Goal: Navigation & Orientation: Understand site structure

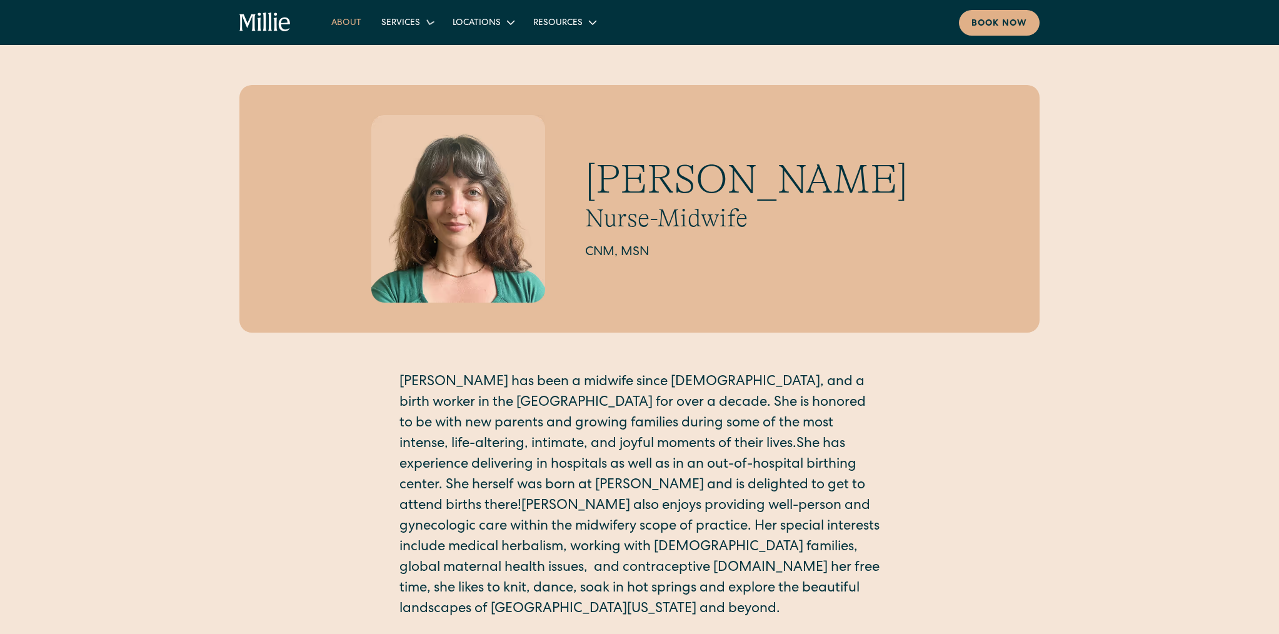
click at [339, 23] on link "About" at bounding box center [346, 22] width 50 height 21
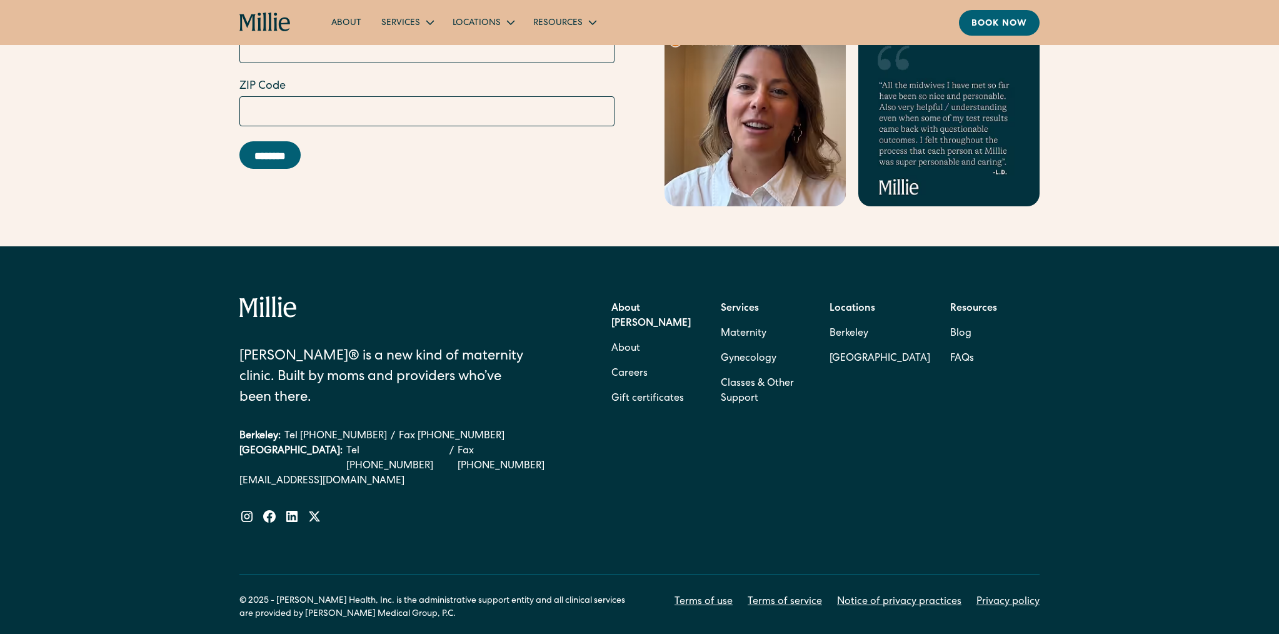
scroll to position [3918, 0]
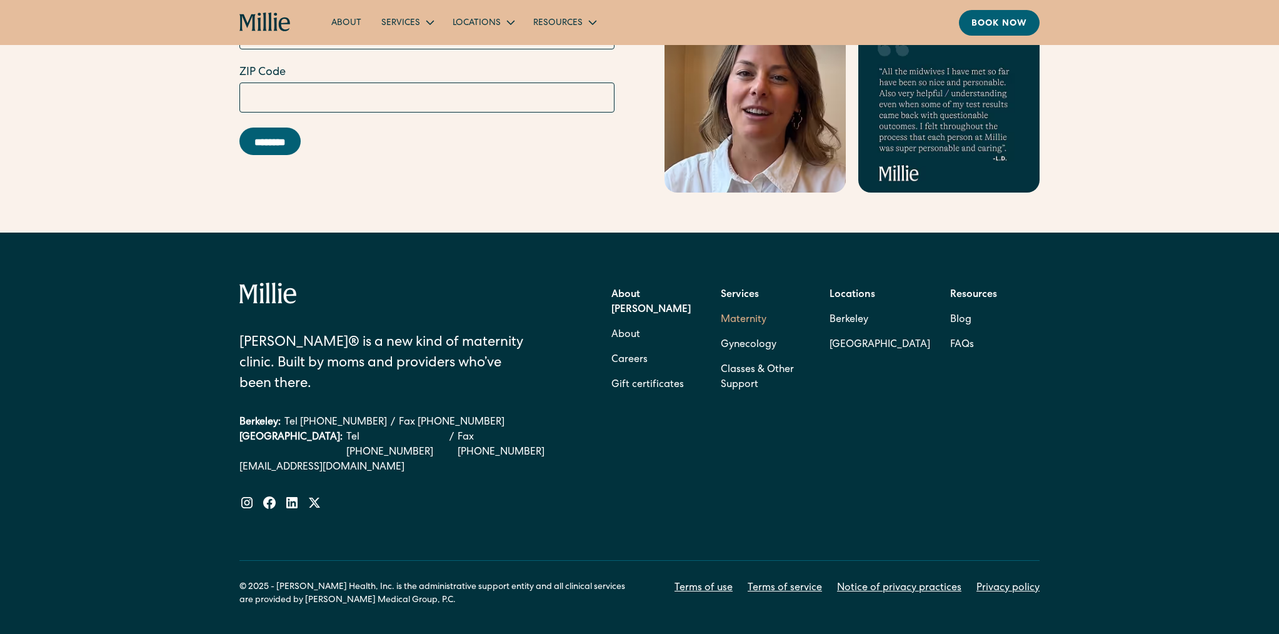
click at [753, 308] on link "Maternity" at bounding box center [744, 320] width 46 height 25
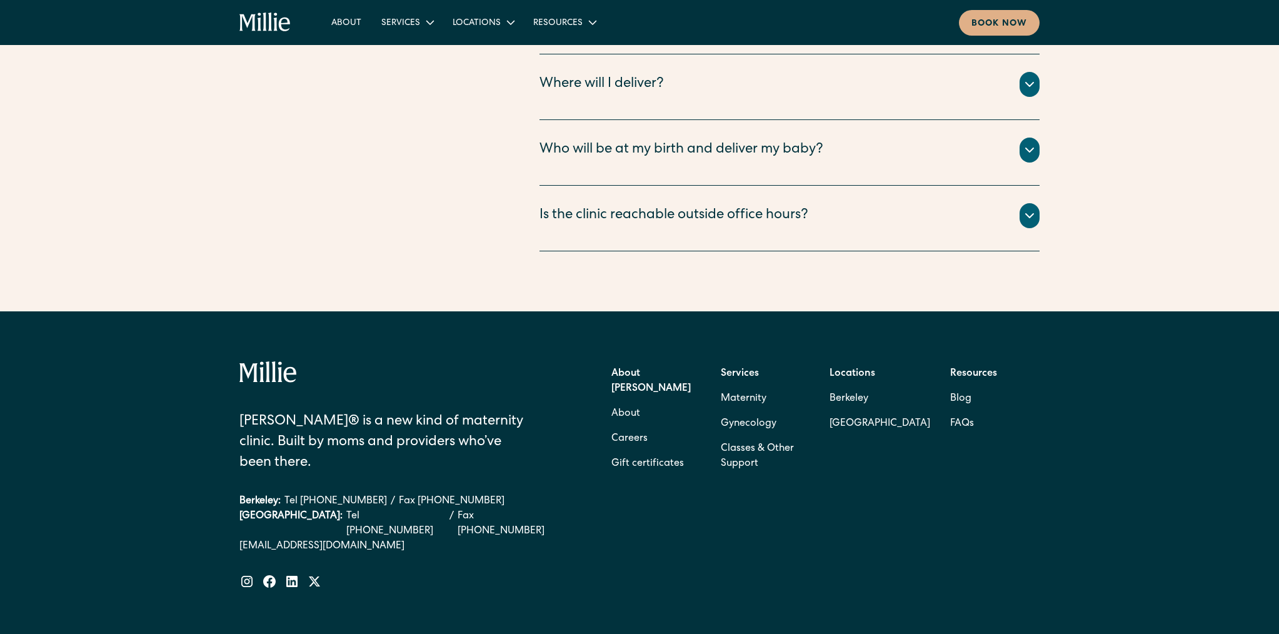
scroll to position [4701, 0]
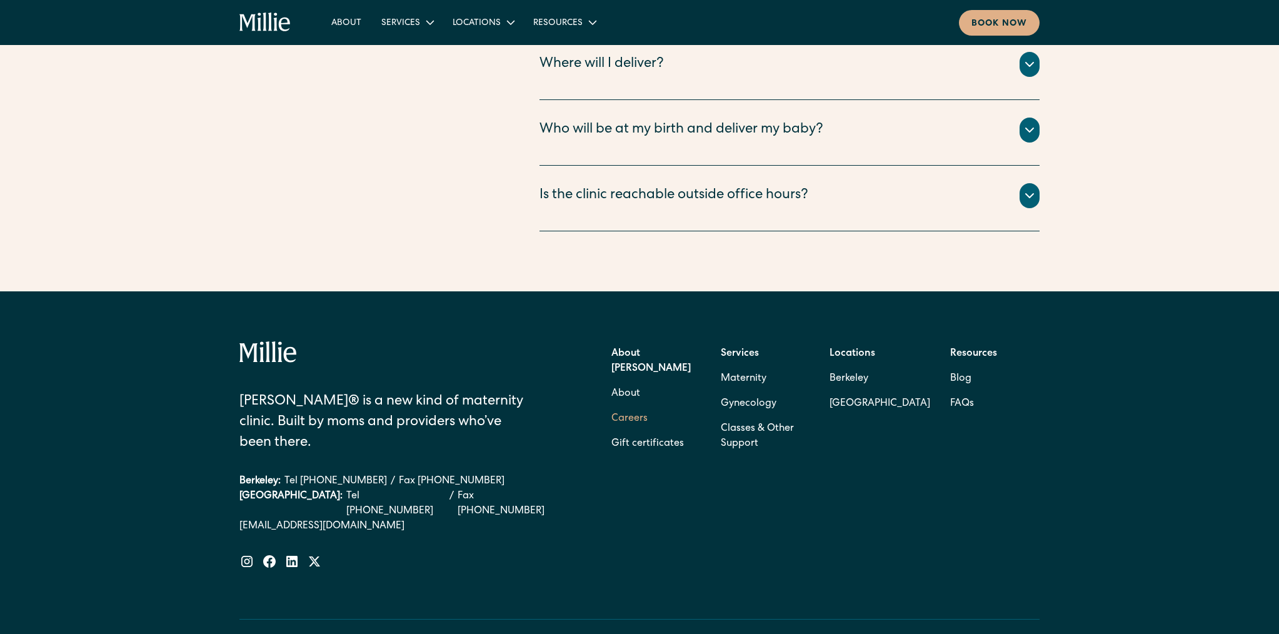
click at [623, 406] on link "Careers" at bounding box center [629, 418] width 36 height 25
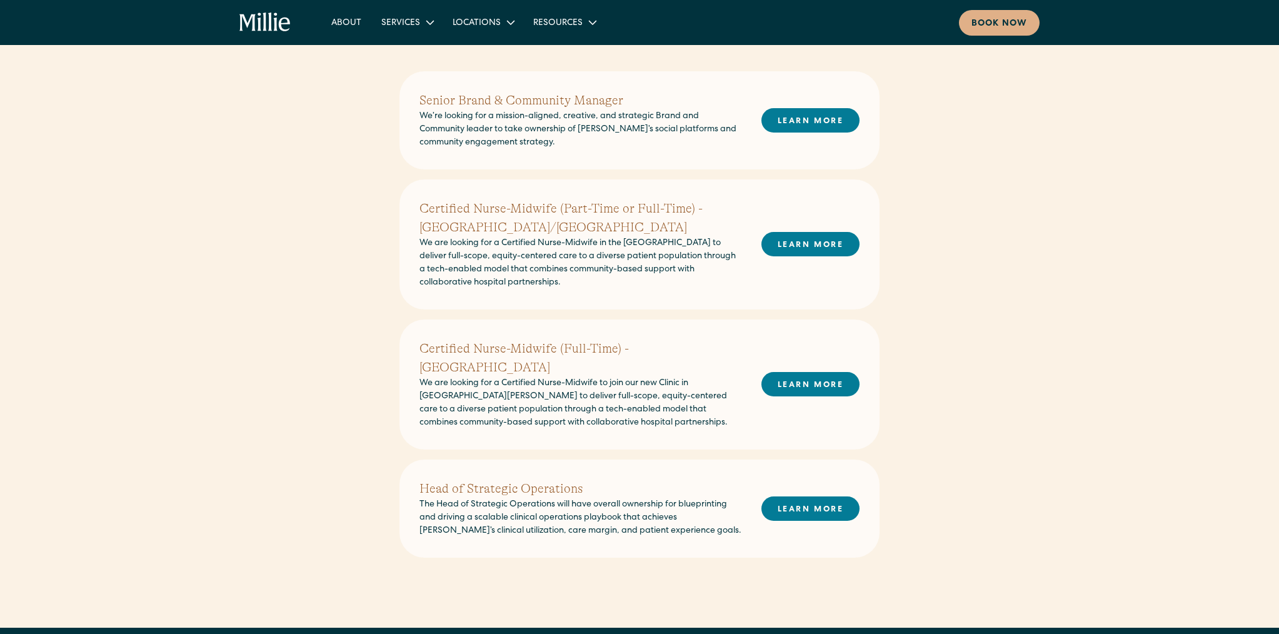
scroll to position [299, 0]
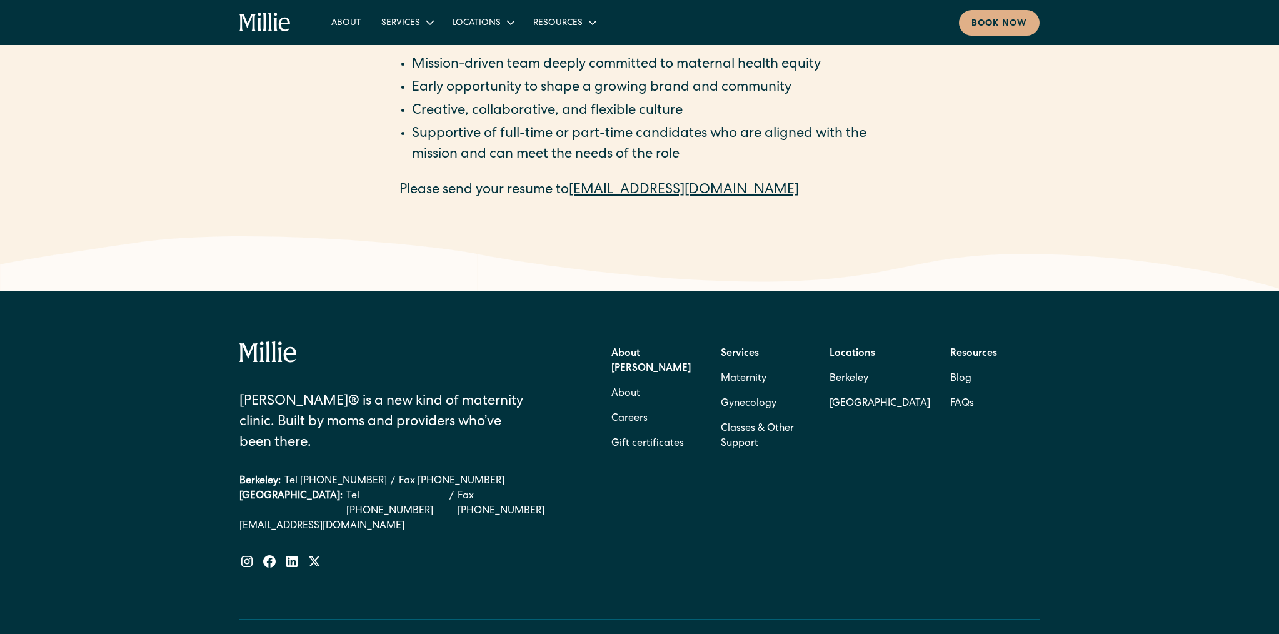
scroll to position [2001, 0]
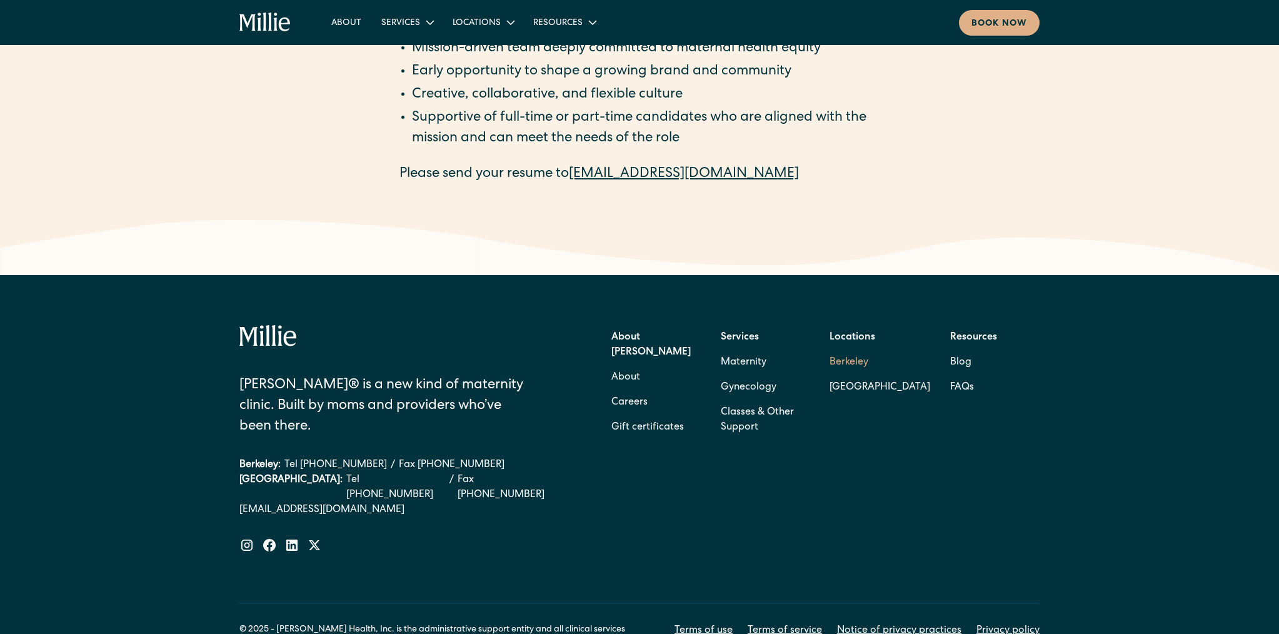
click at [851, 350] on link "Berkeley" at bounding box center [880, 362] width 101 height 25
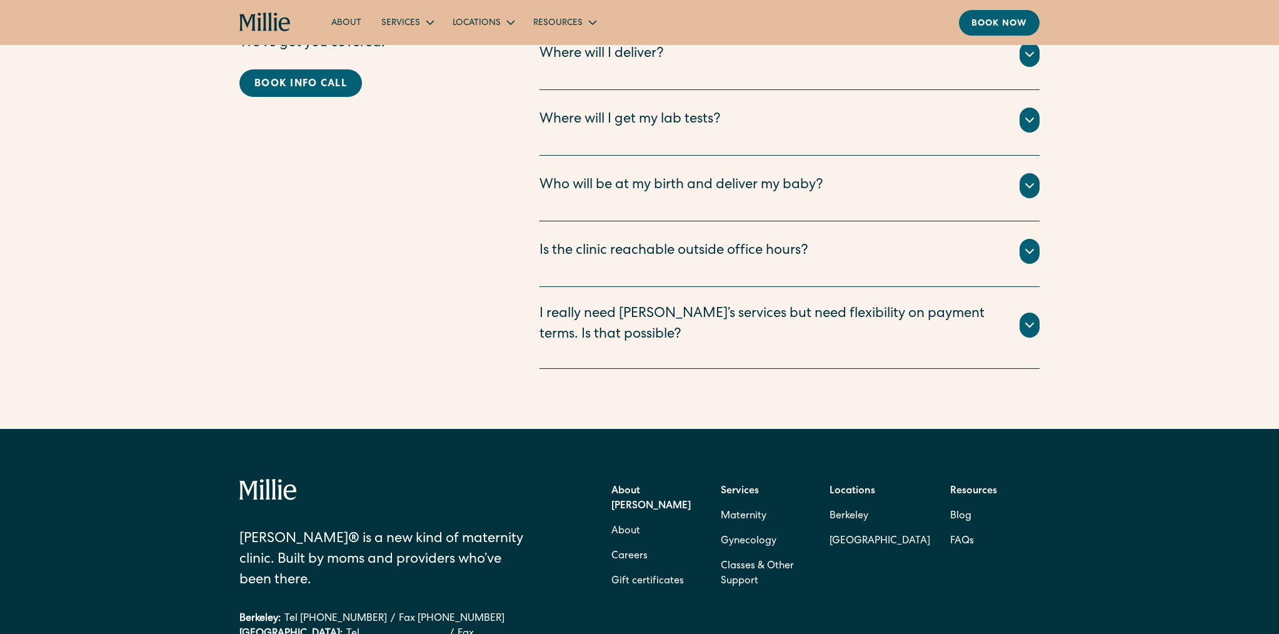
scroll to position [3328, 0]
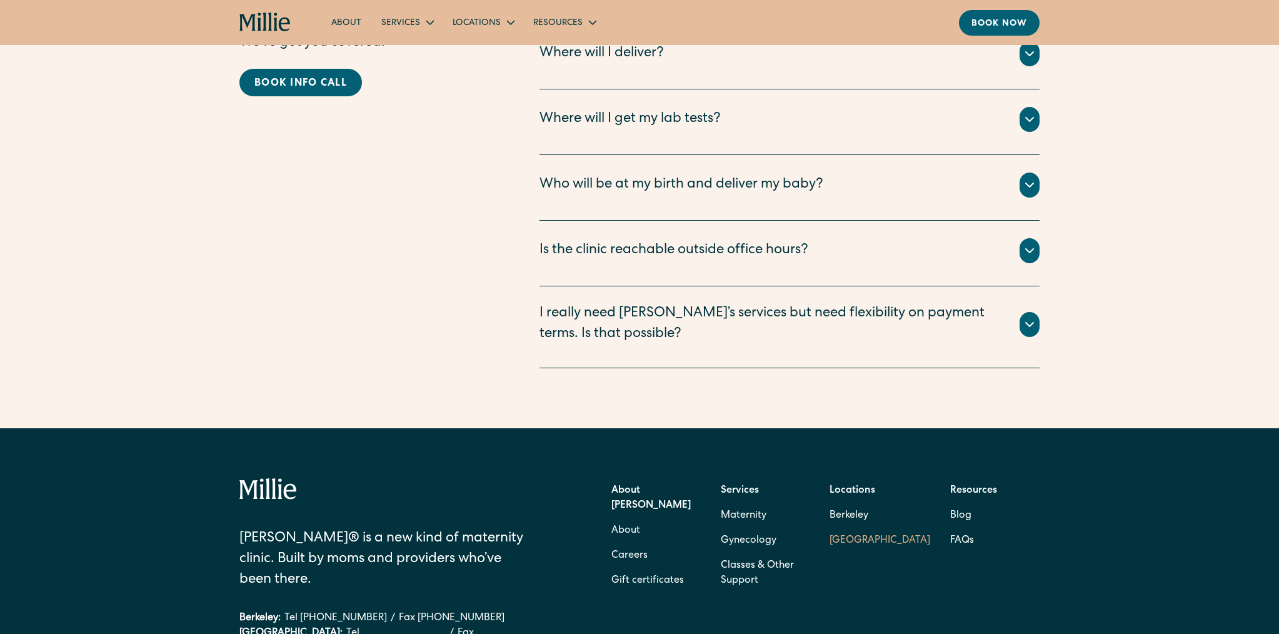
click at [841, 528] on link "[GEOGRAPHIC_DATA]" at bounding box center [880, 540] width 101 height 25
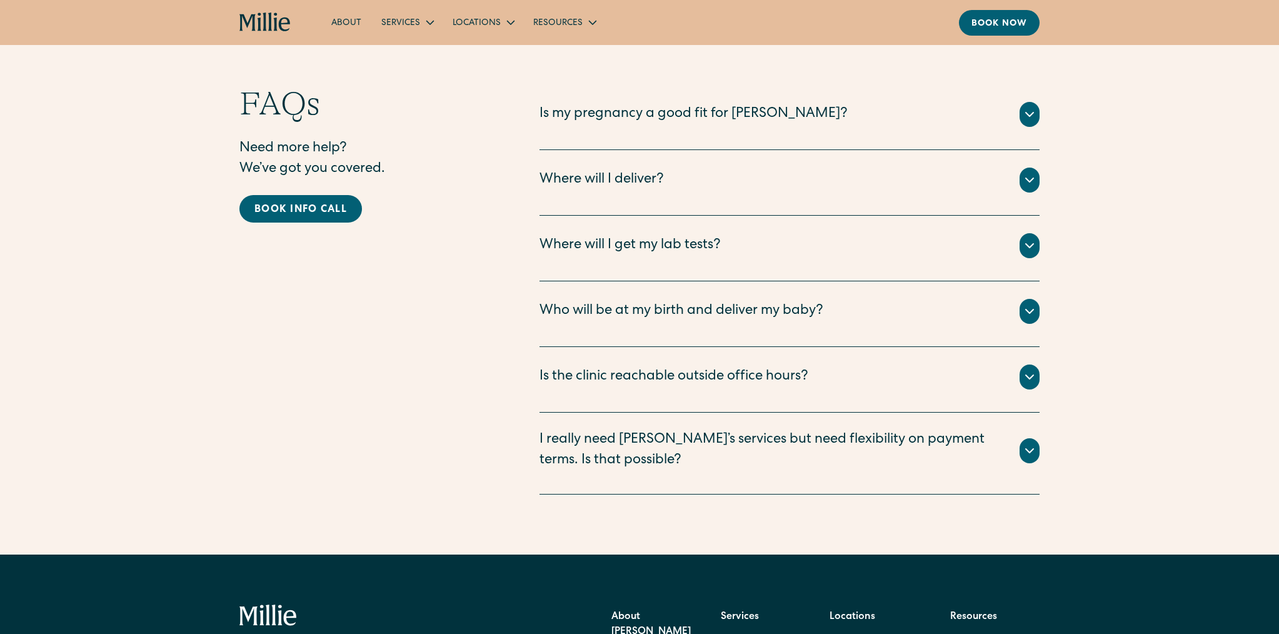
scroll to position [2882, 0]
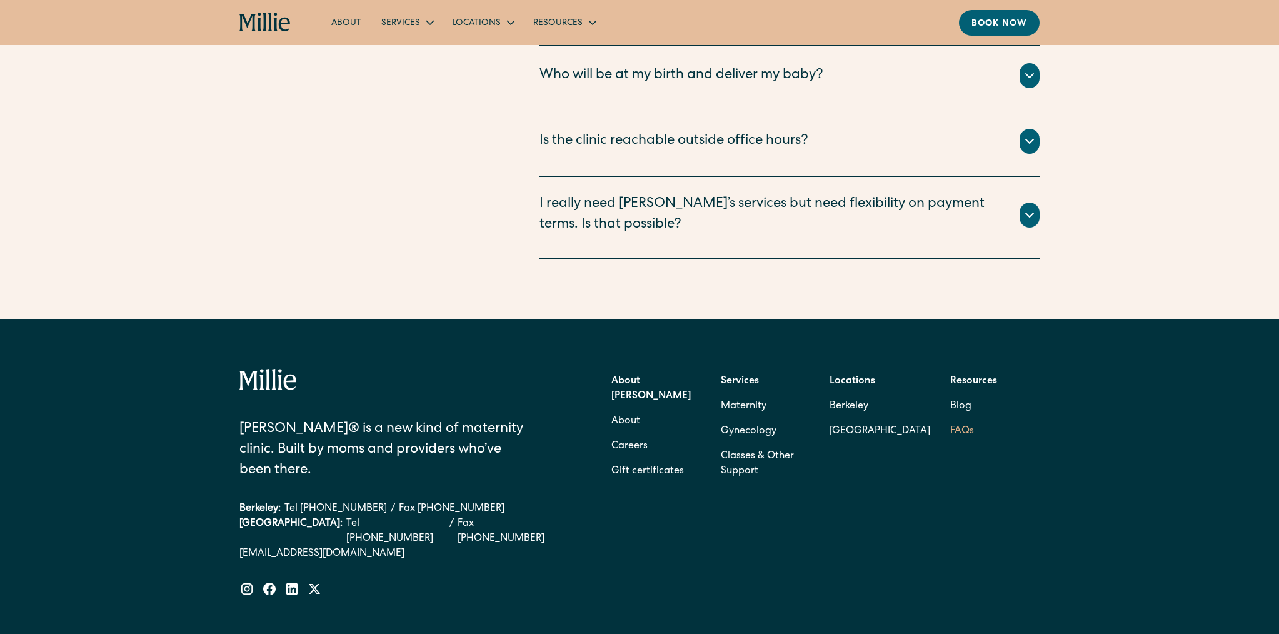
click at [962, 419] on link "FAQs" at bounding box center [962, 431] width 24 height 25
